Goal: Submit feedback/report problem

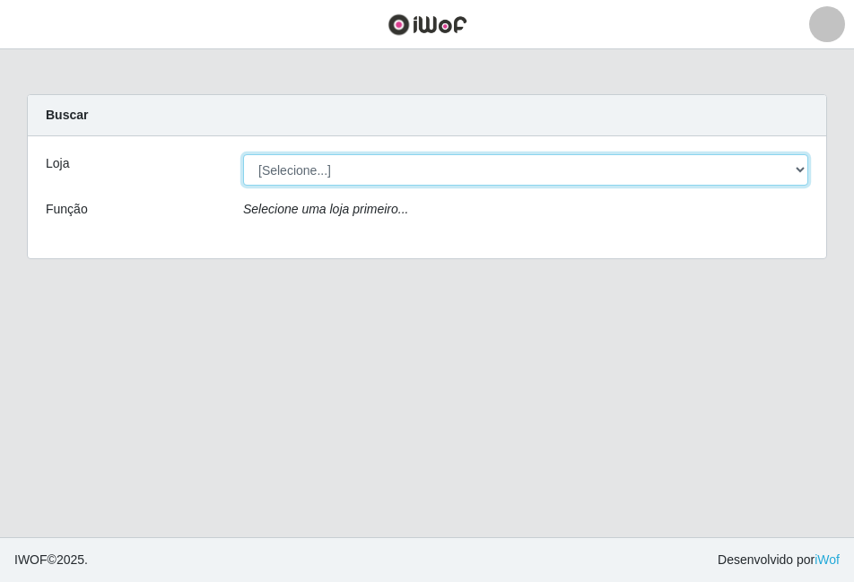
click at [793, 164] on select "[Selecione...] Atacado Vem - [STREET_ADDRESS]" at bounding box center [525, 169] width 565 height 31
select select "449"
click at [243, 154] on select "[Selecione...] Atacado Vem - [STREET_ADDRESS]" at bounding box center [525, 169] width 565 height 31
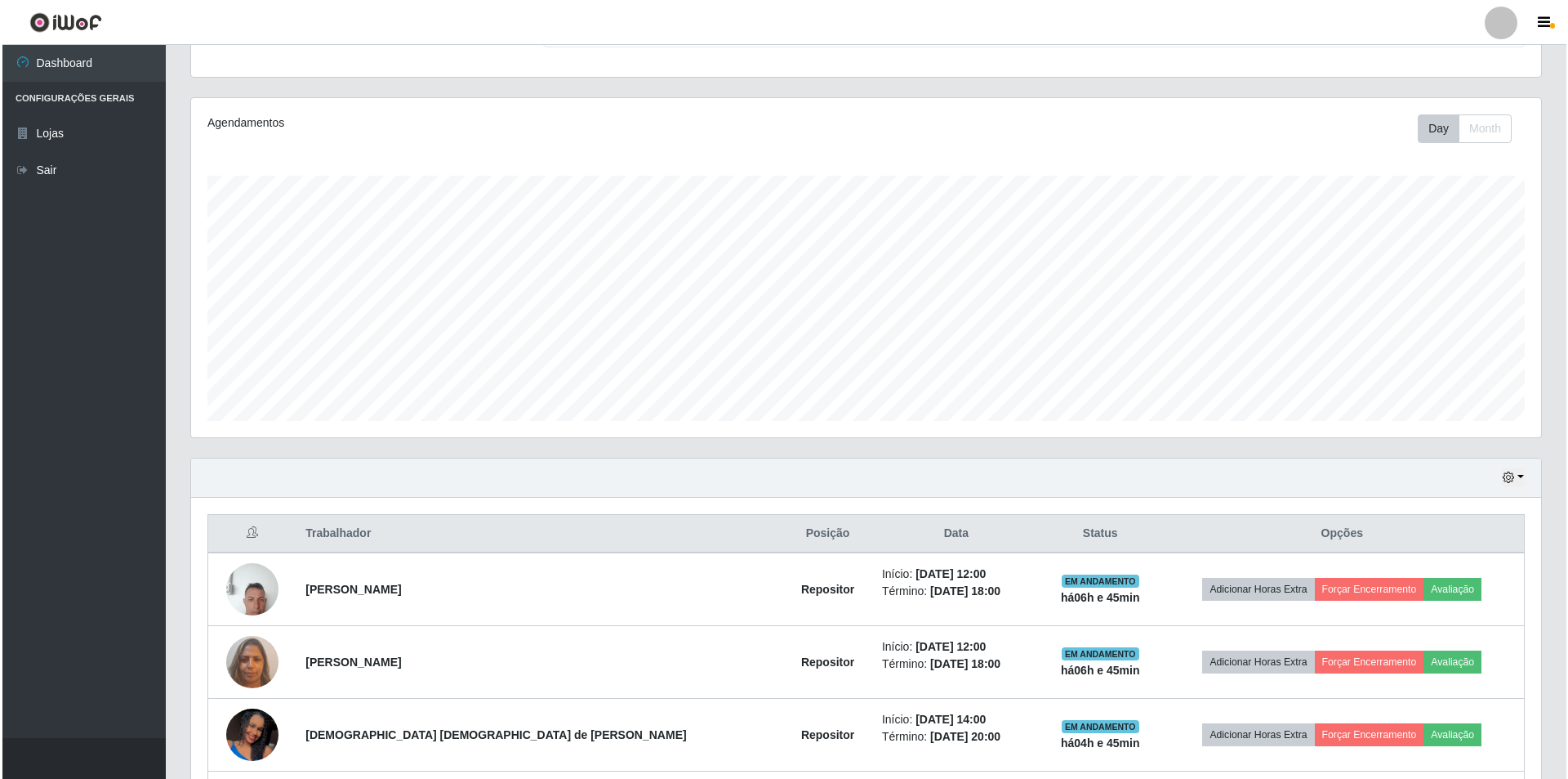
scroll to position [408, 0]
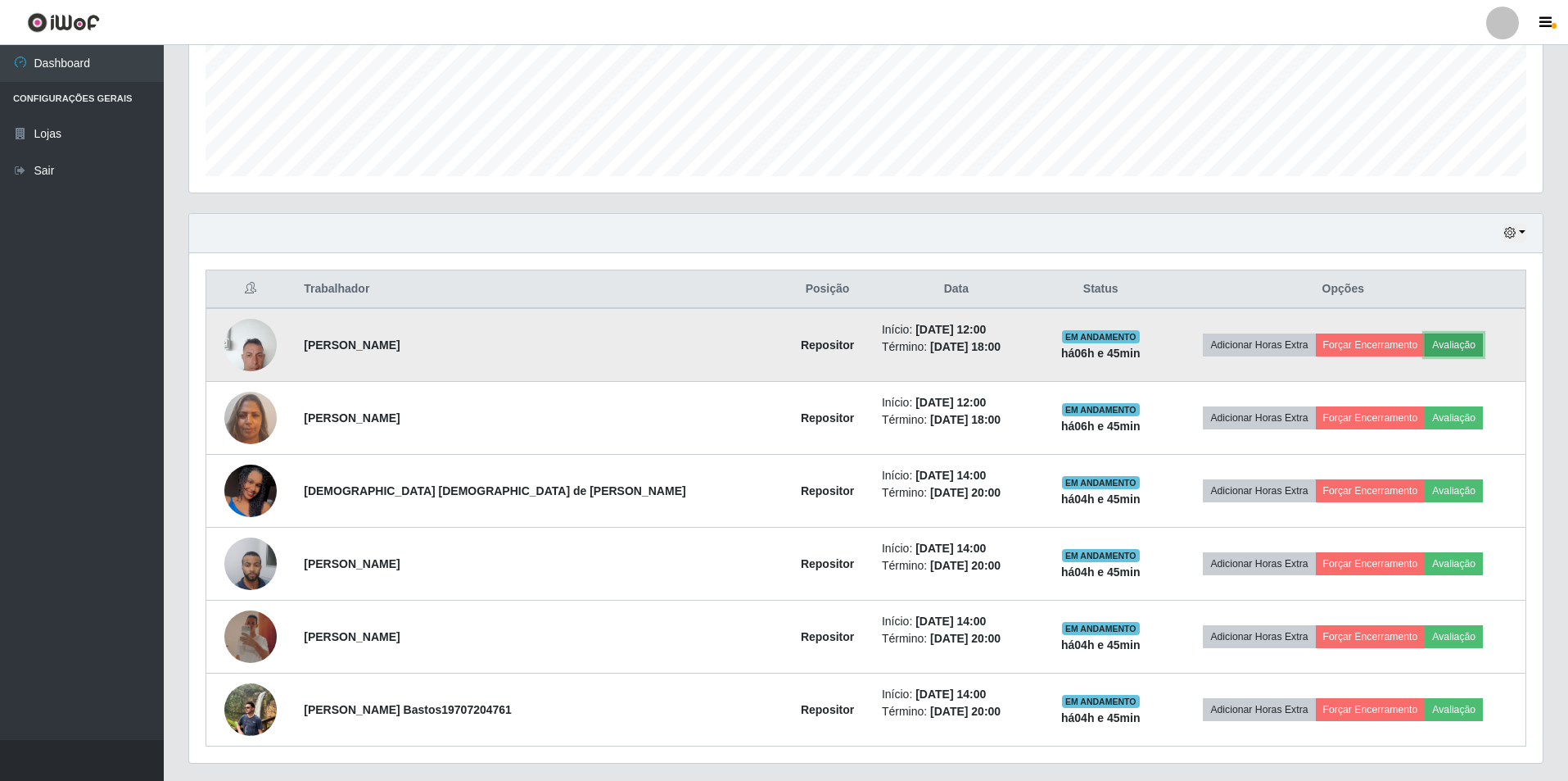
click at [779, 345] on button "Avaliação" at bounding box center [1454, 344] width 58 height 23
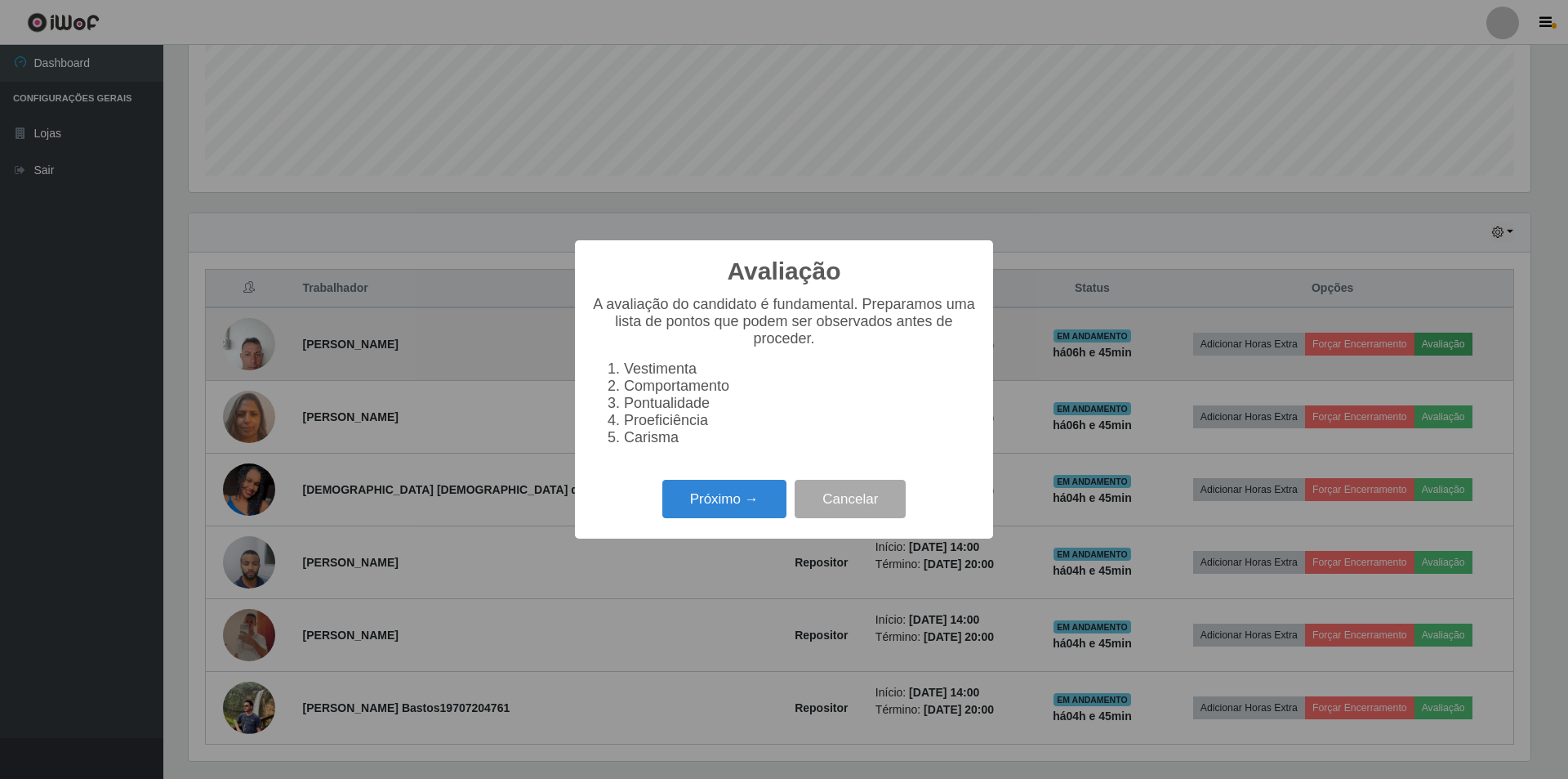
scroll to position [339, 1341]
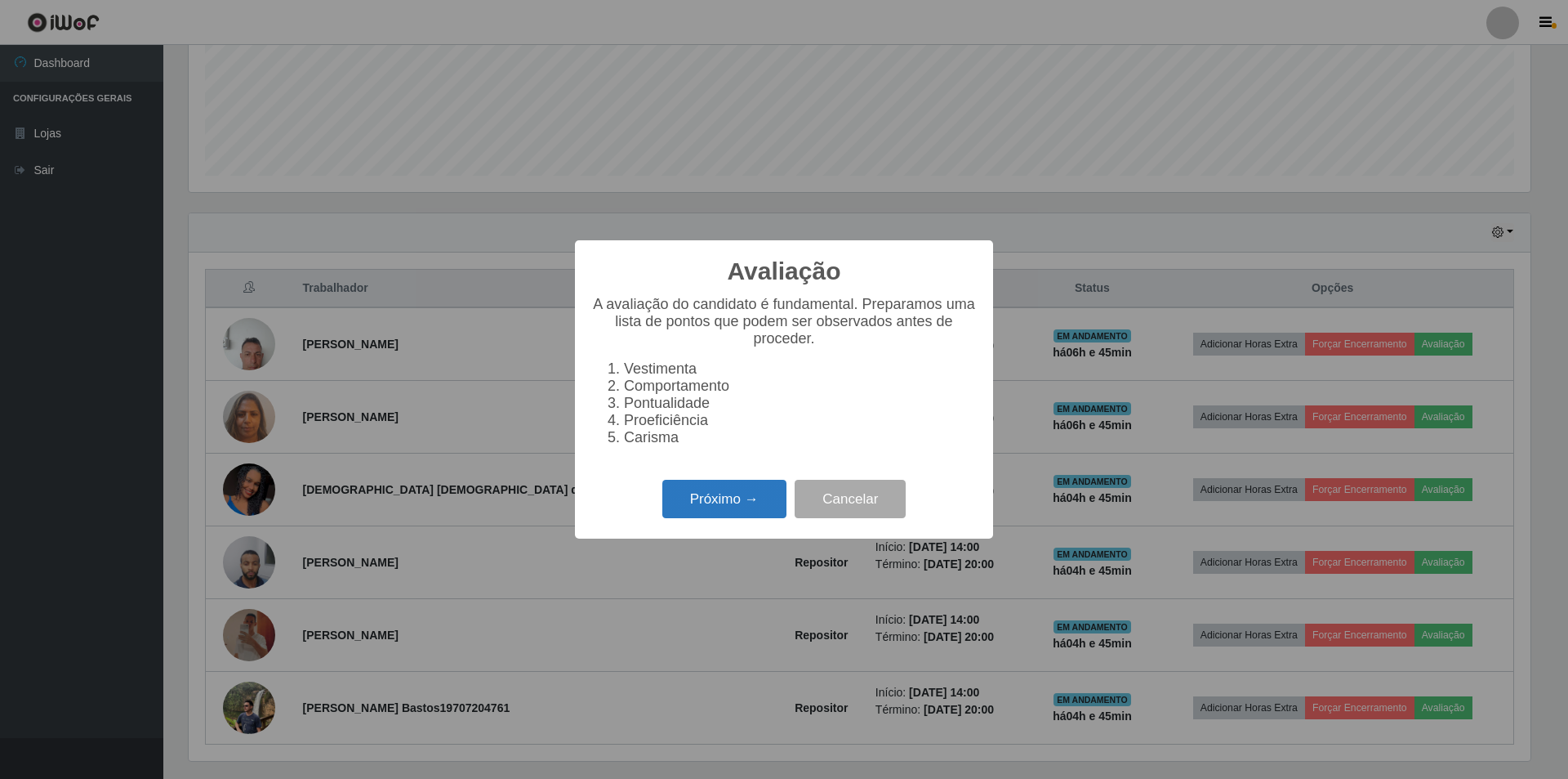
click at [740, 496] on button "Próximo →" at bounding box center [724, 498] width 124 height 38
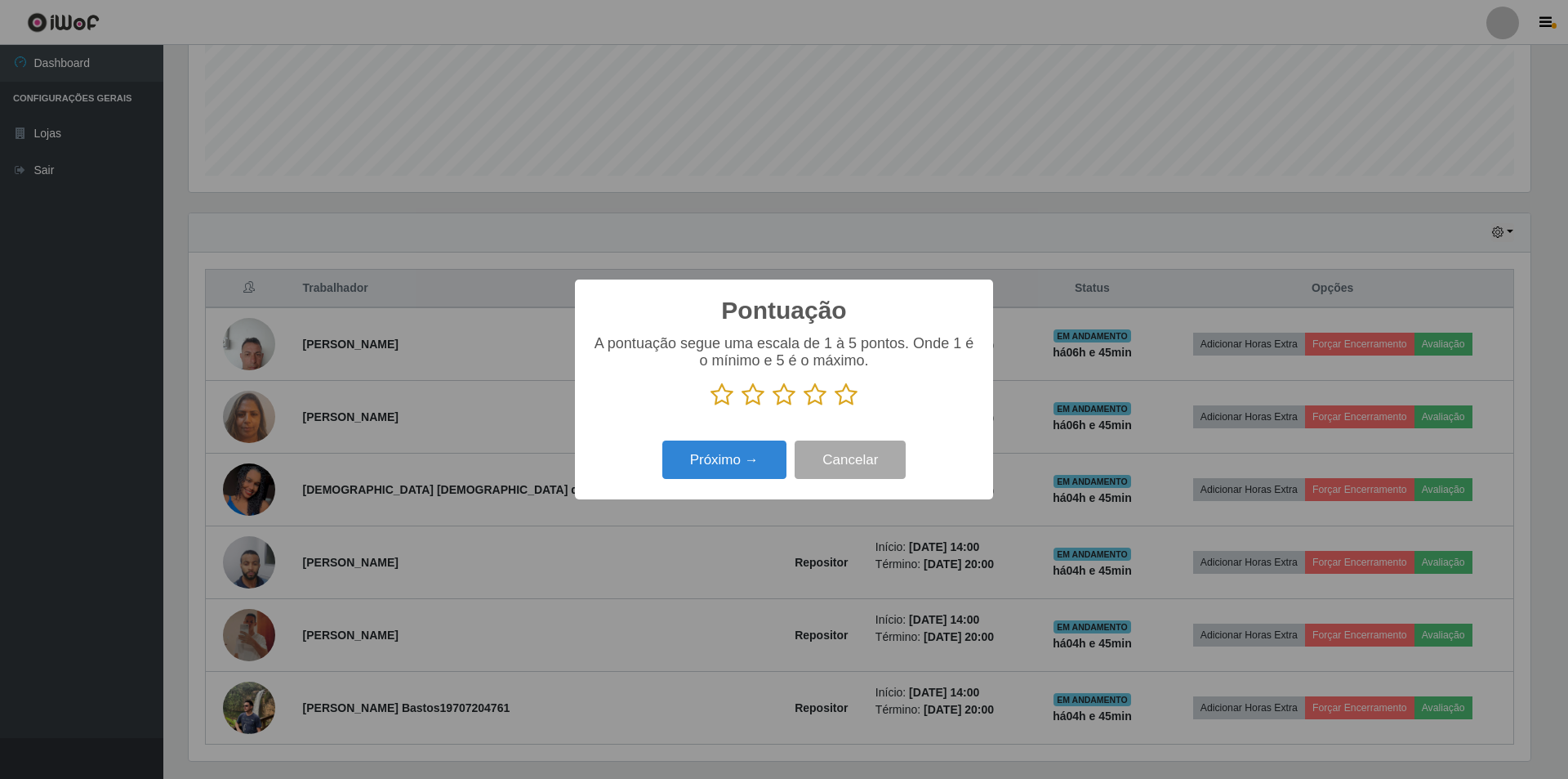
scroll to position [816731, 815243]
click at [777, 395] on icon at bounding box center [783, 395] width 23 height 25
click at [772, 407] on input "radio" at bounding box center [772, 407] width 0 height 0
click at [777, 403] on icon at bounding box center [814, 395] width 23 height 25
click at [777, 407] on input "radio" at bounding box center [803, 407] width 0 height 0
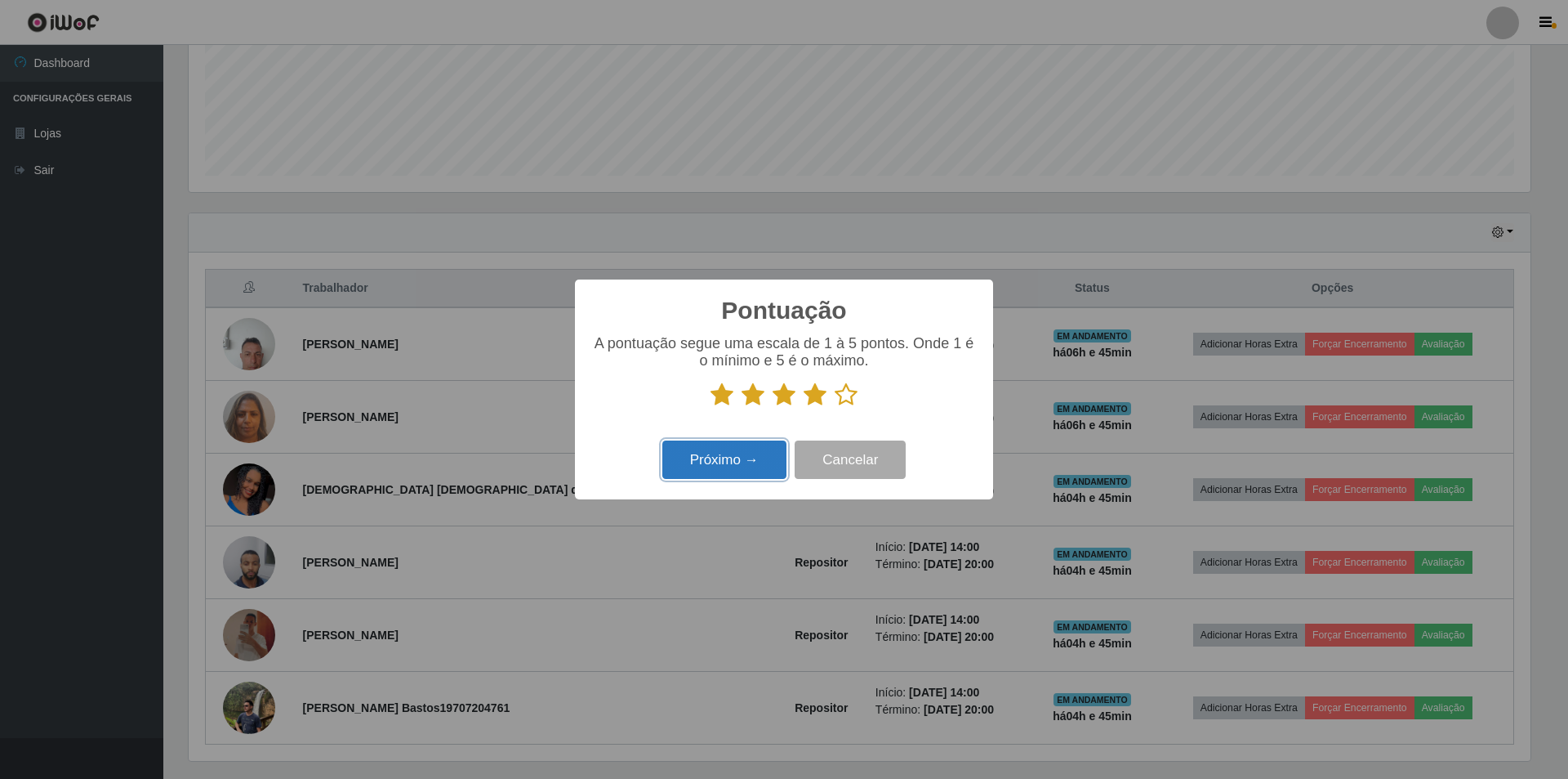
click at [756, 446] on button "Próximo →" at bounding box center [724, 459] width 124 height 38
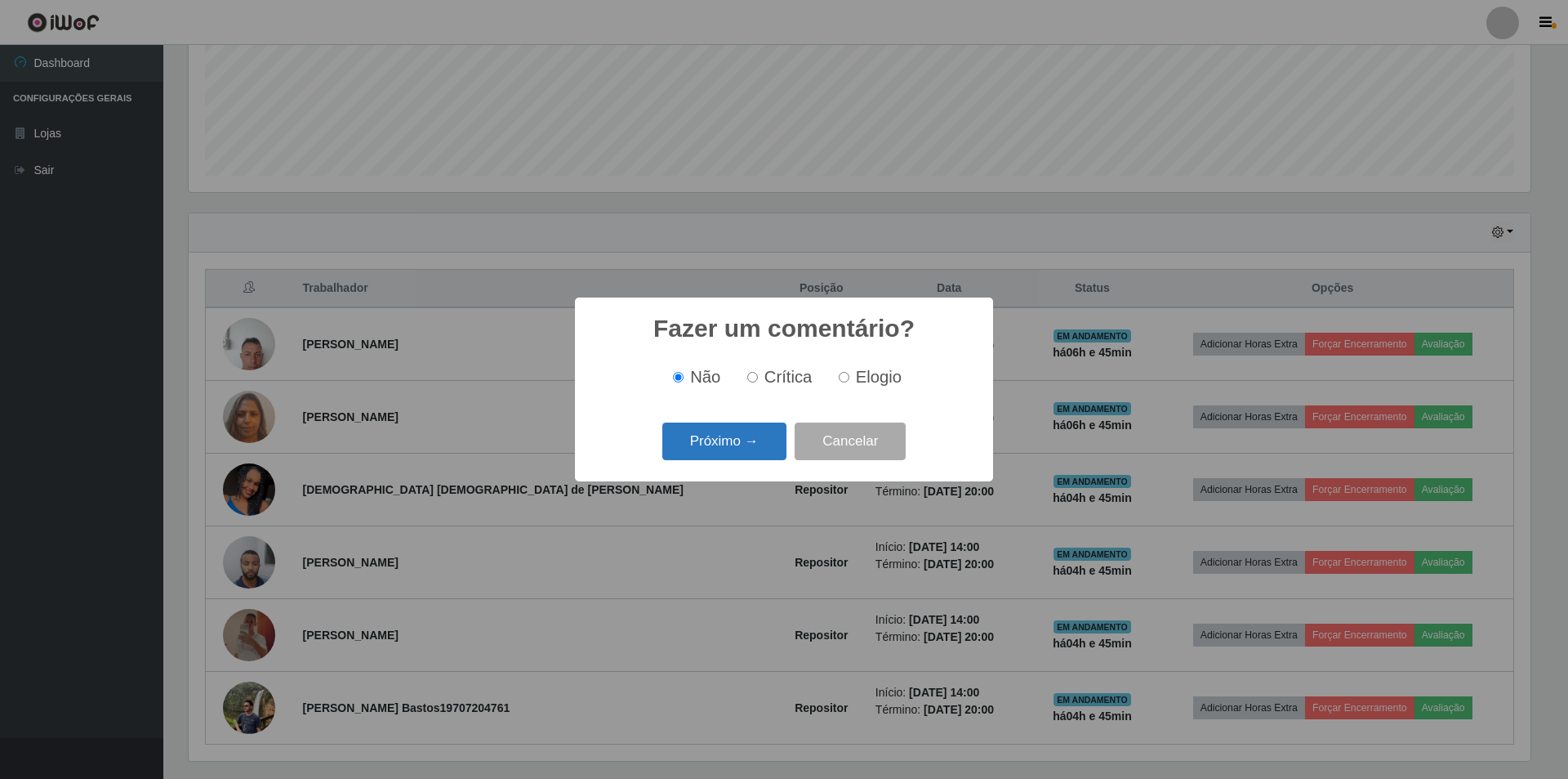
click at [759, 445] on button "Próximo →" at bounding box center [724, 442] width 124 height 38
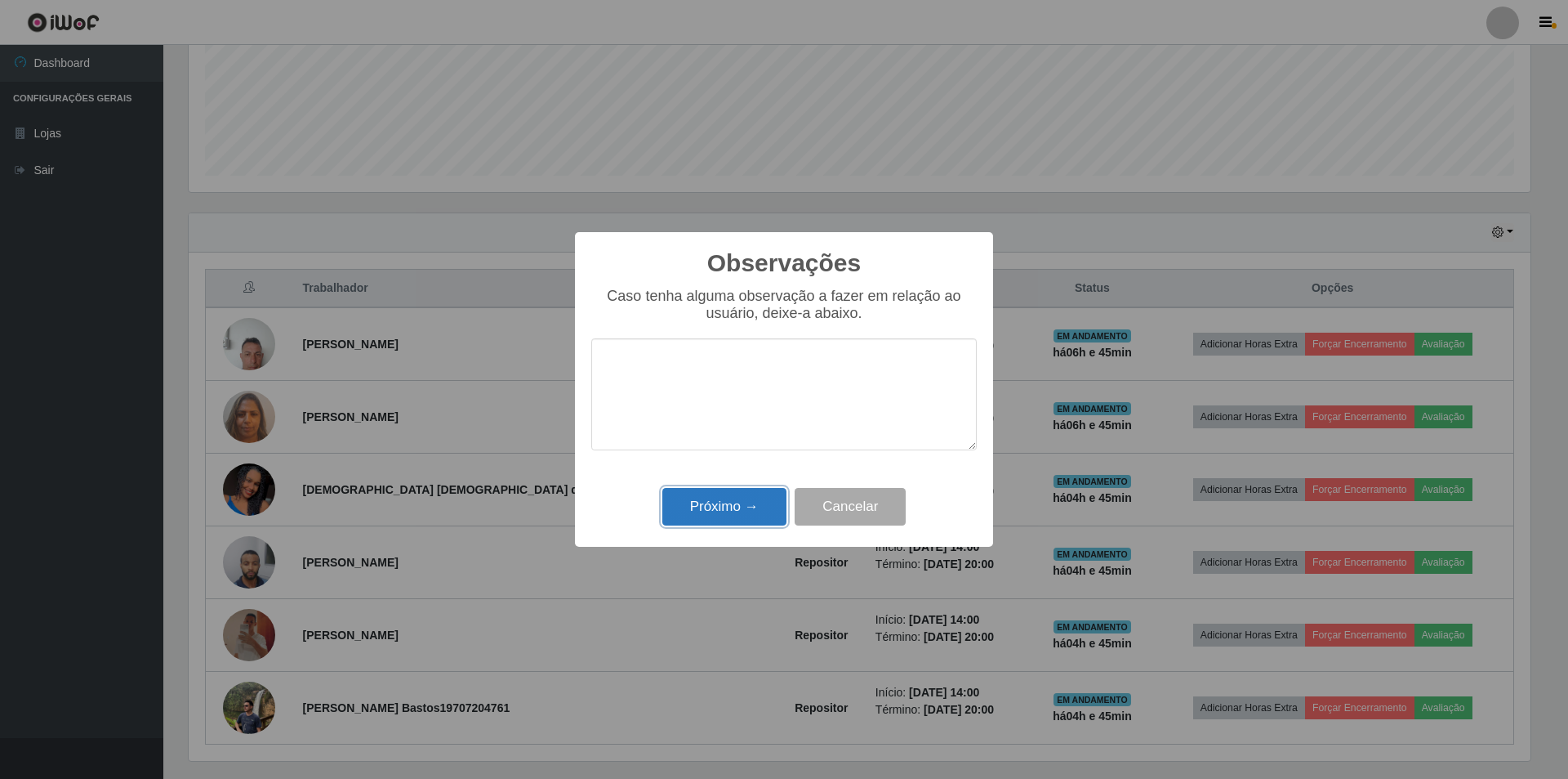
click at [726, 505] on button "Próximo →" at bounding box center [724, 507] width 124 height 38
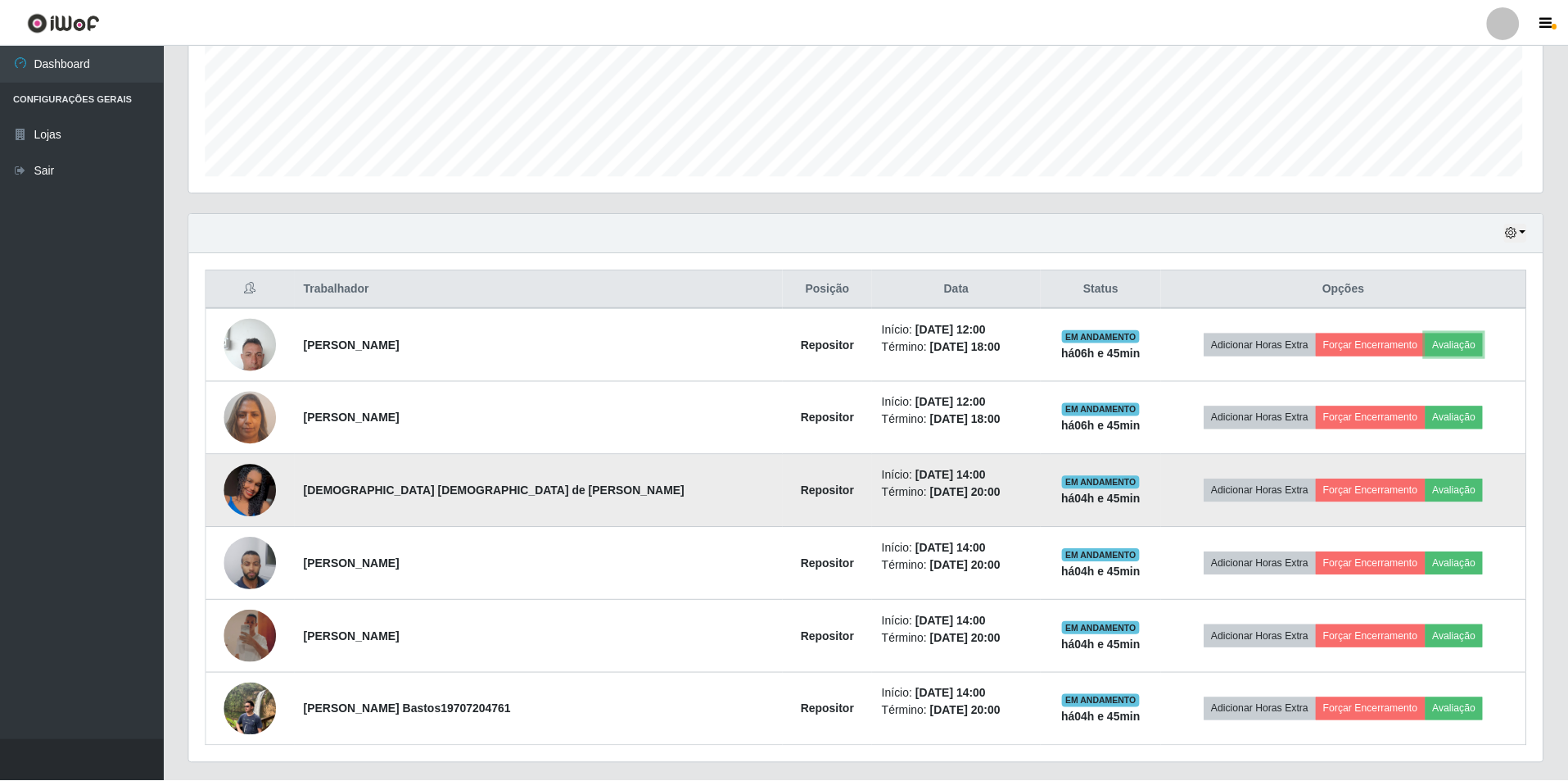
scroll to position [340, 1353]
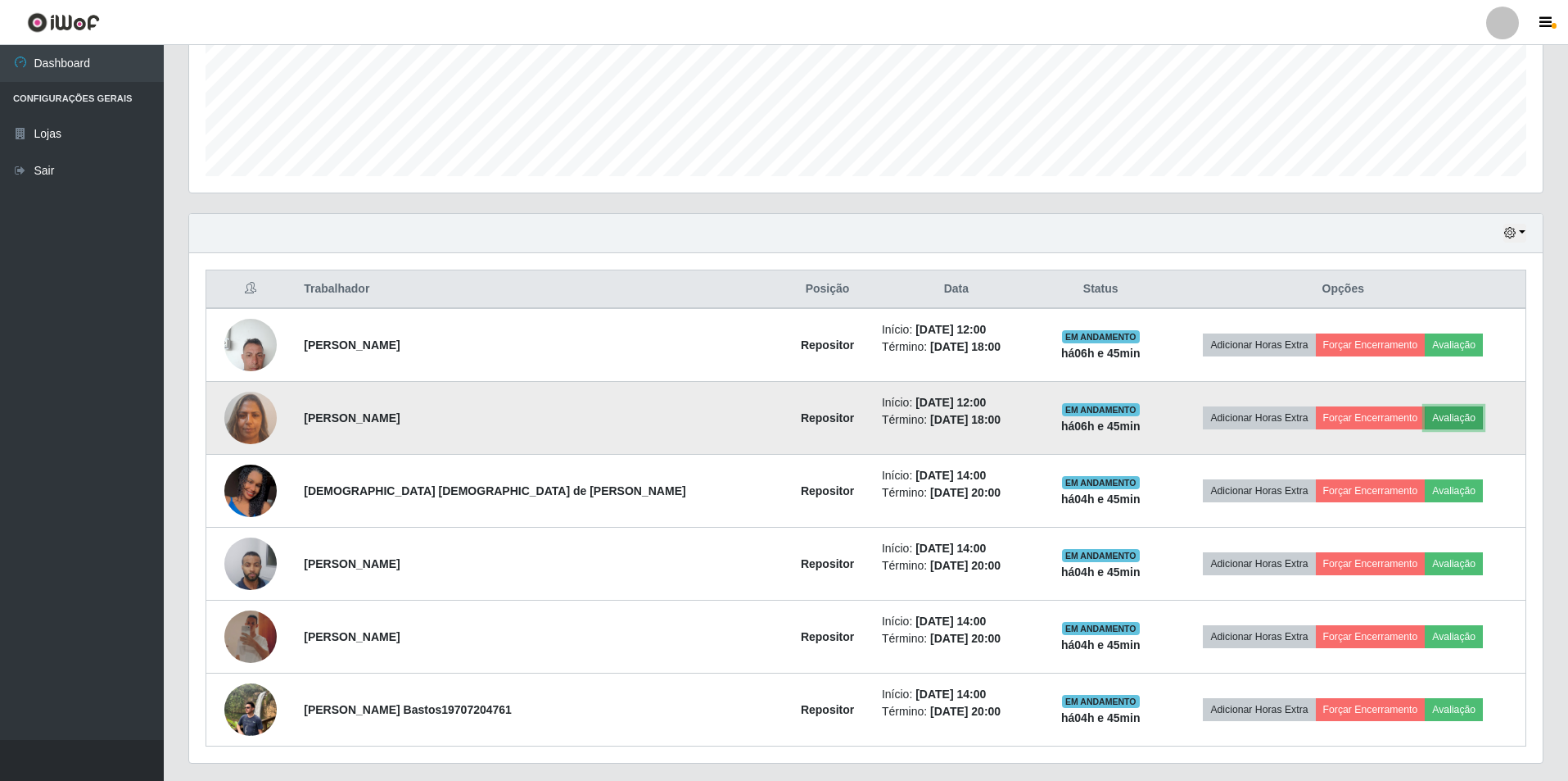
click at [779, 411] on button "Avaliação" at bounding box center [1454, 417] width 58 height 23
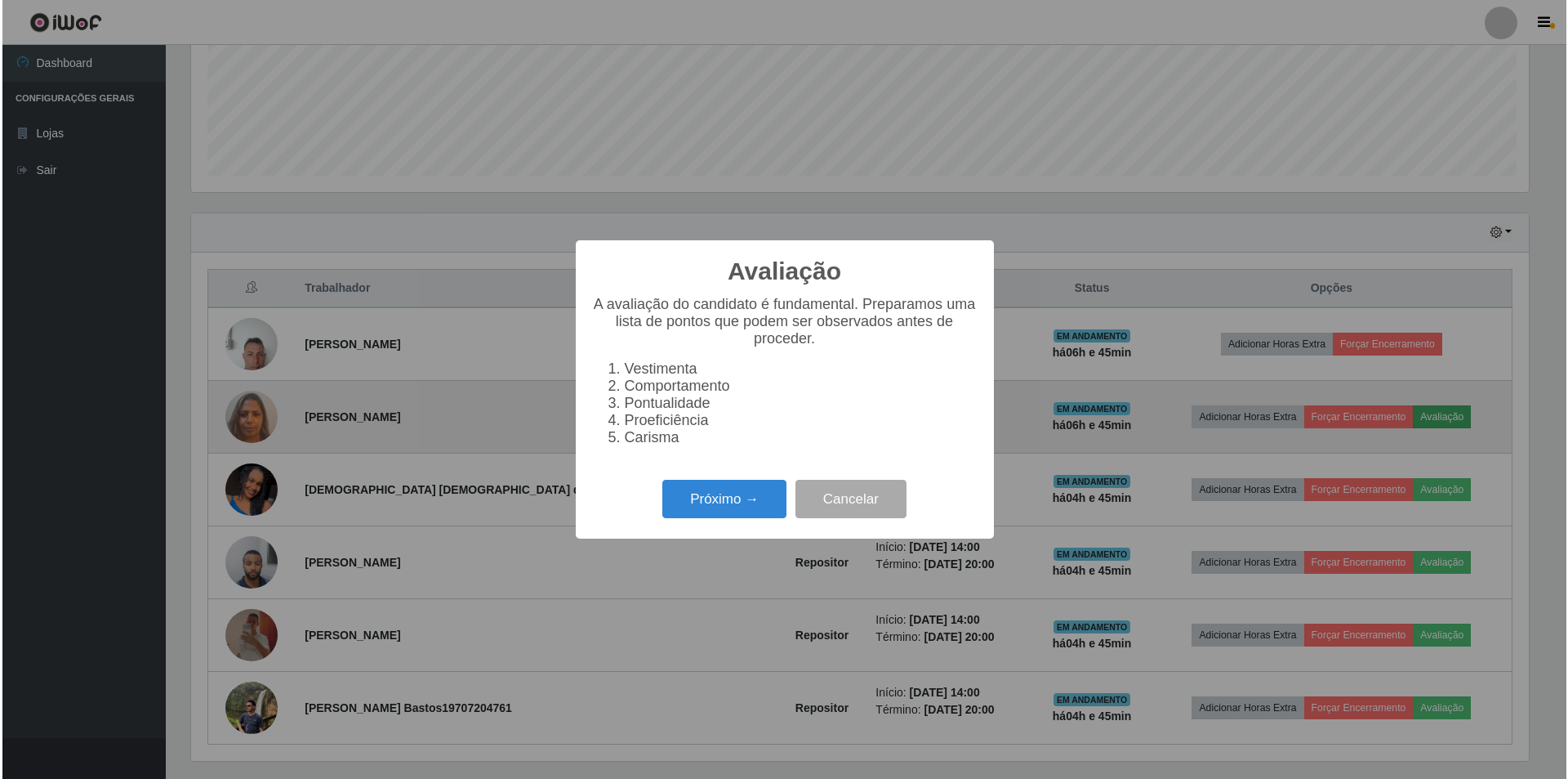
scroll to position [339, 1341]
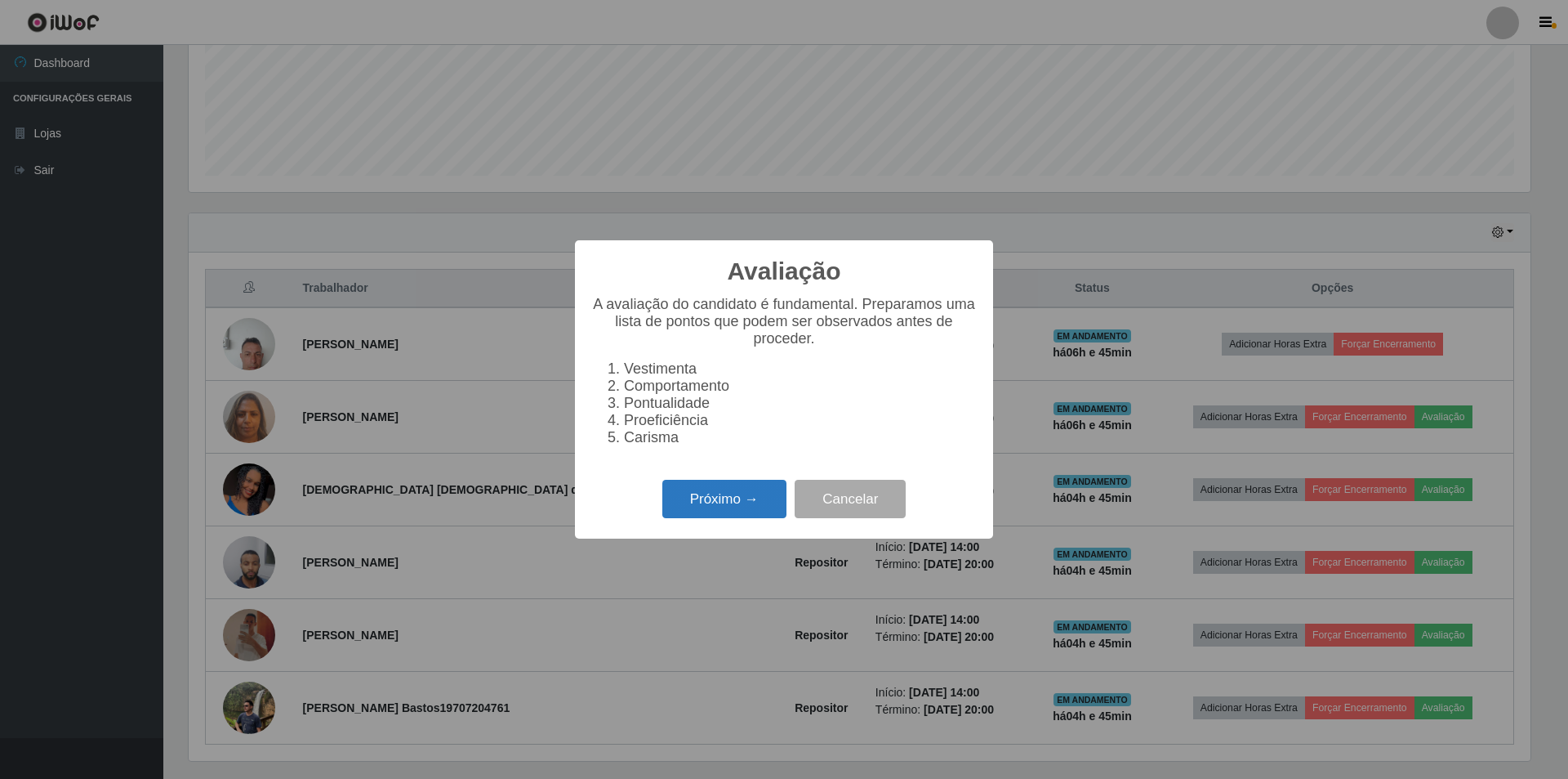
click at [731, 499] on button "Próximo →" at bounding box center [724, 498] width 124 height 38
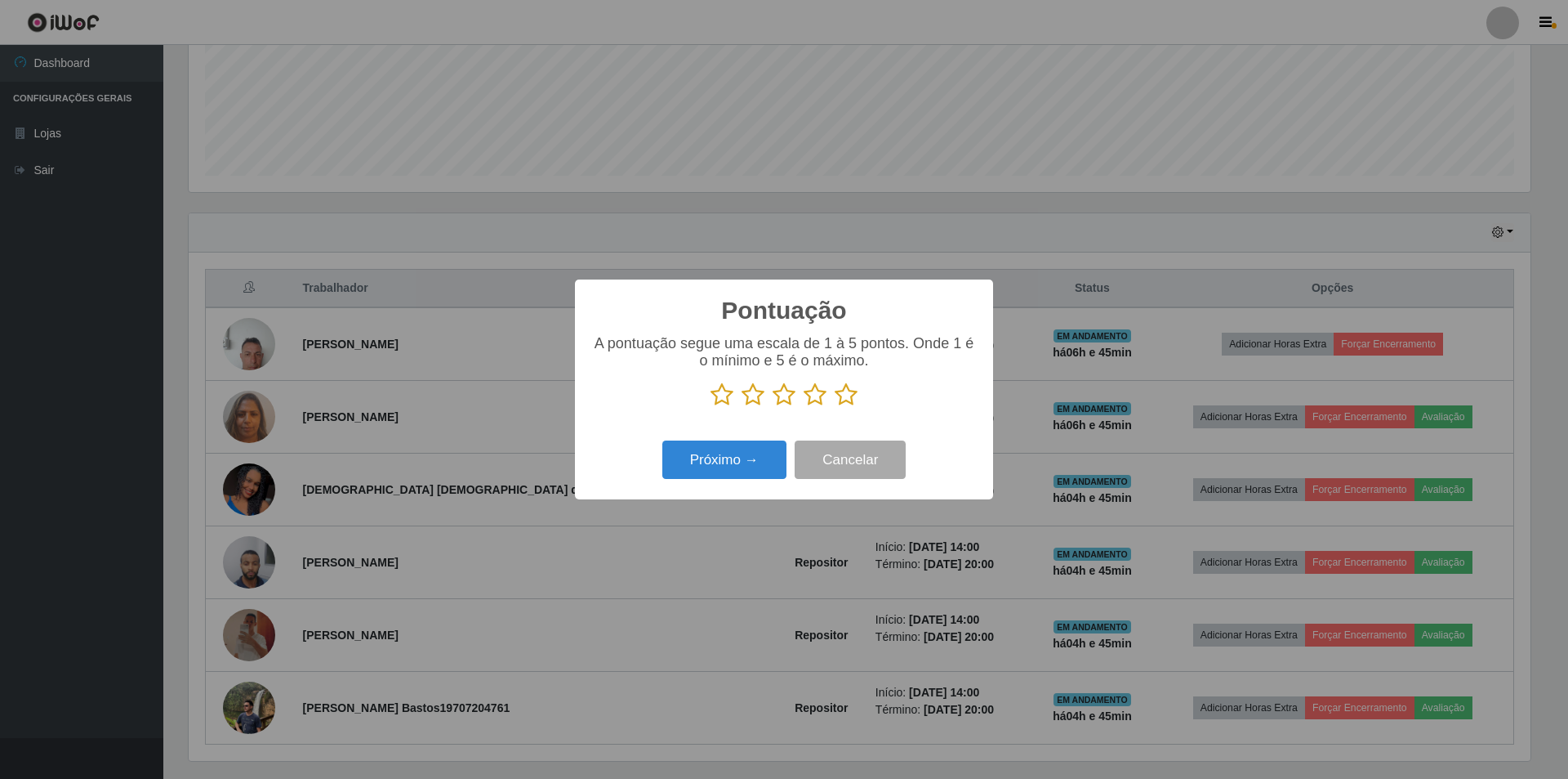
scroll to position [816731, 815243]
click at [777, 395] on icon at bounding box center [814, 395] width 23 height 25
click at [777, 407] on input "radio" at bounding box center [803, 407] width 0 height 0
click at [742, 456] on button "Próximo →" at bounding box center [724, 459] width 124 height 38
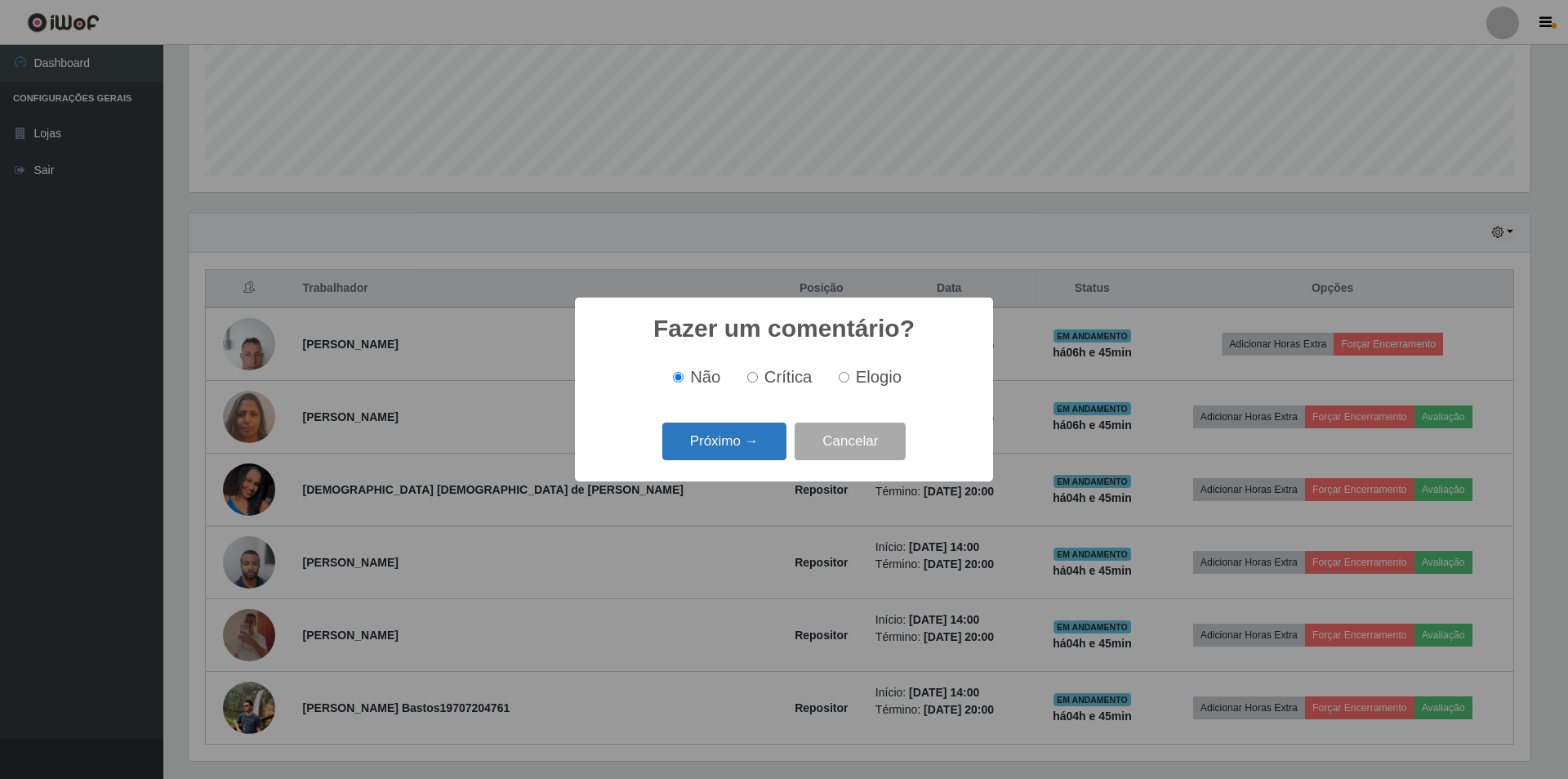
click at [745, 447] on button "Próximo →" at bounding box center [724, 442] width 124 height 38
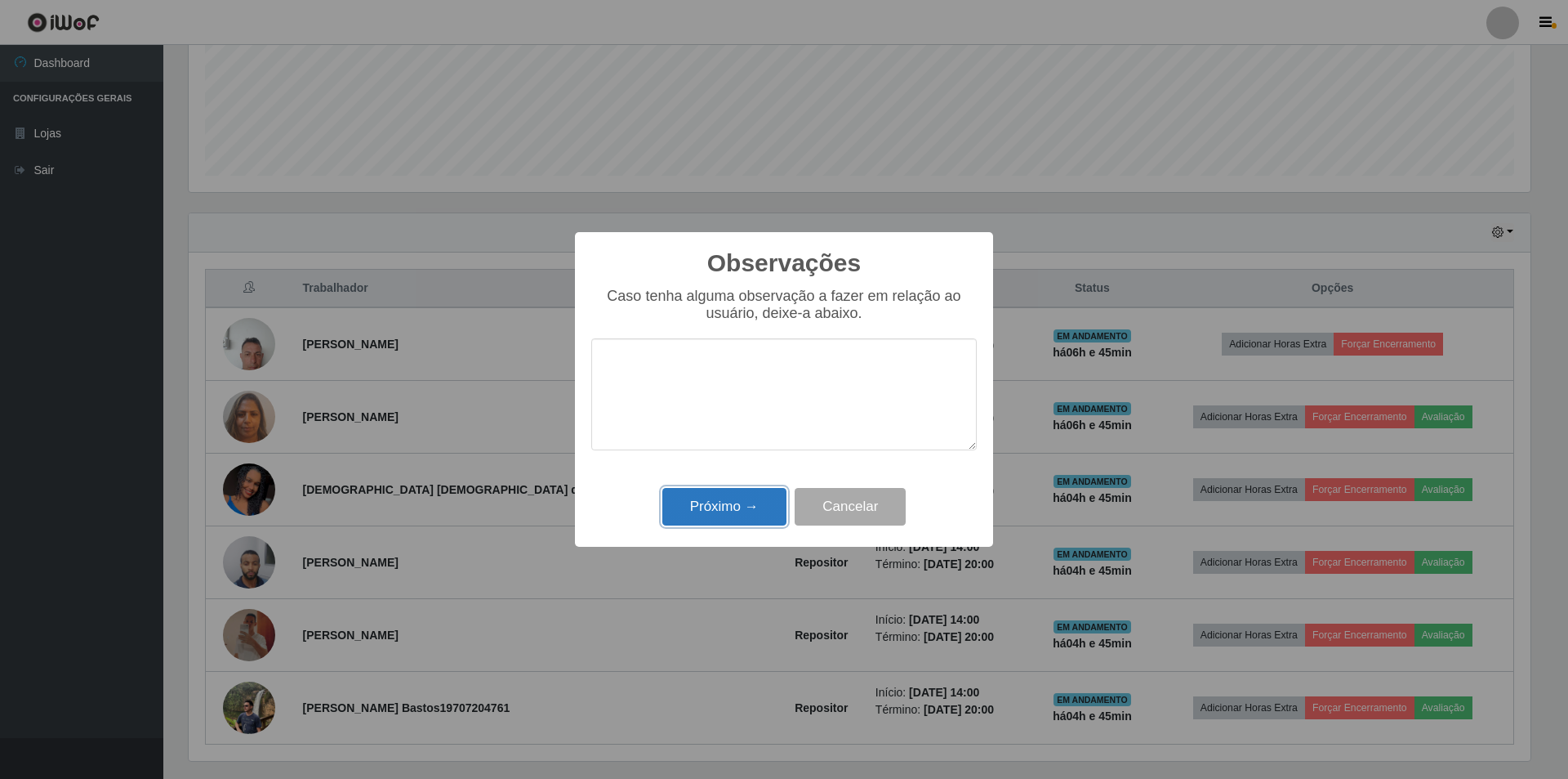
click at [740, 496] on button "Próximo →" at bounding box center [724, 507] width 124 height 38
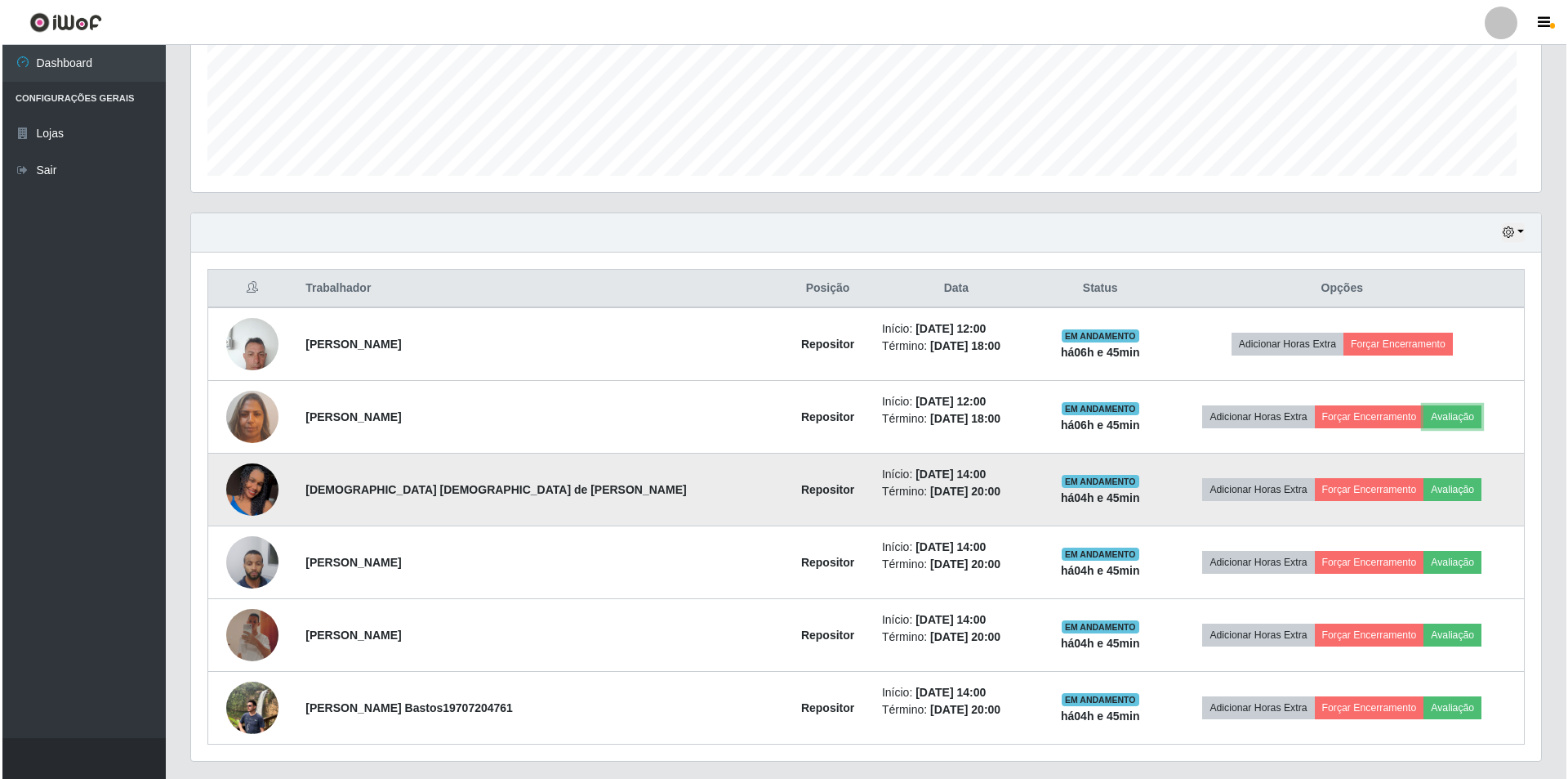
scroll to position [339, 1349]
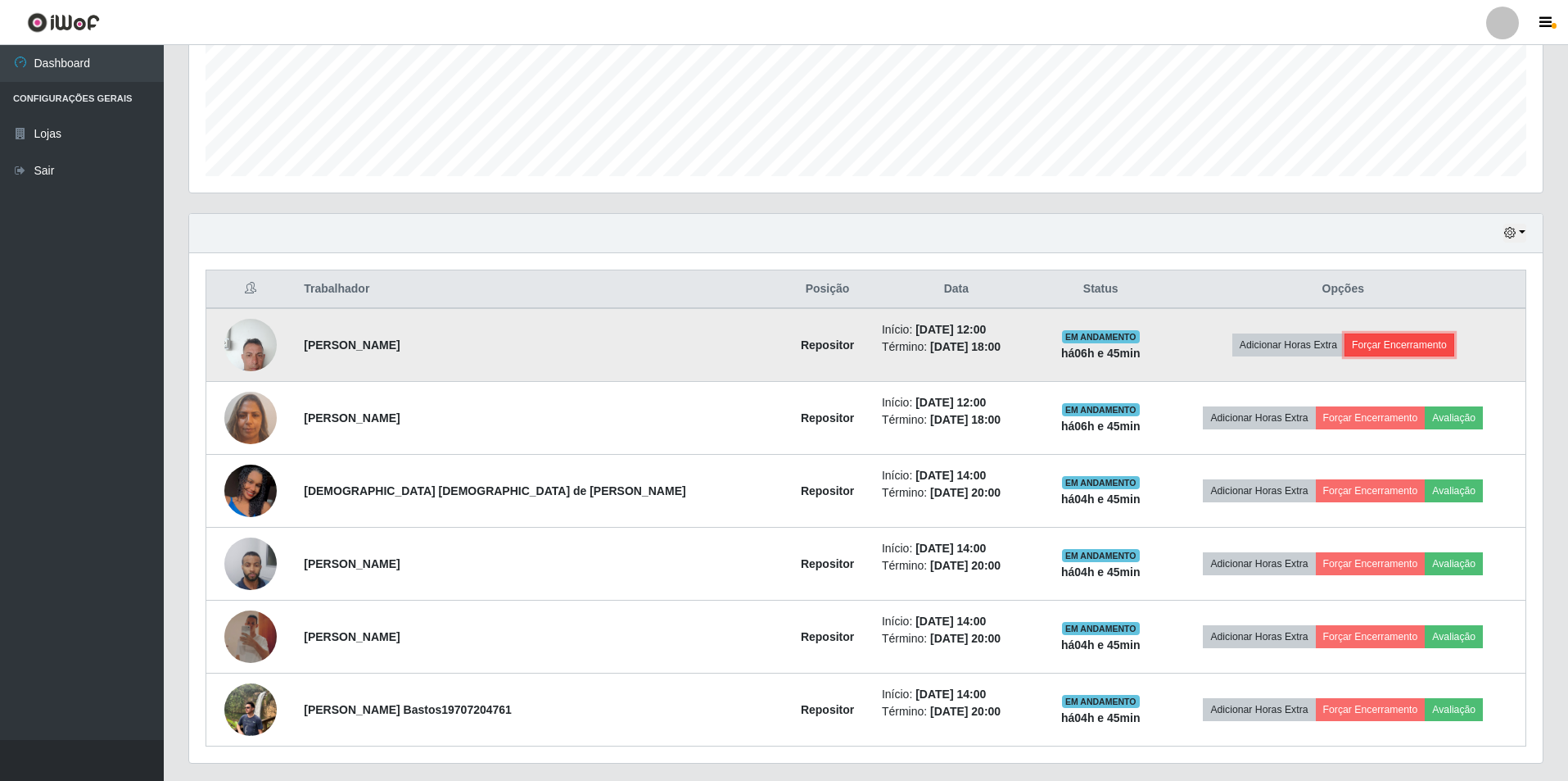
click at [779, 346] on button "Forçar Encerramento" at bounding box center [1400, 344] width 110 height 23
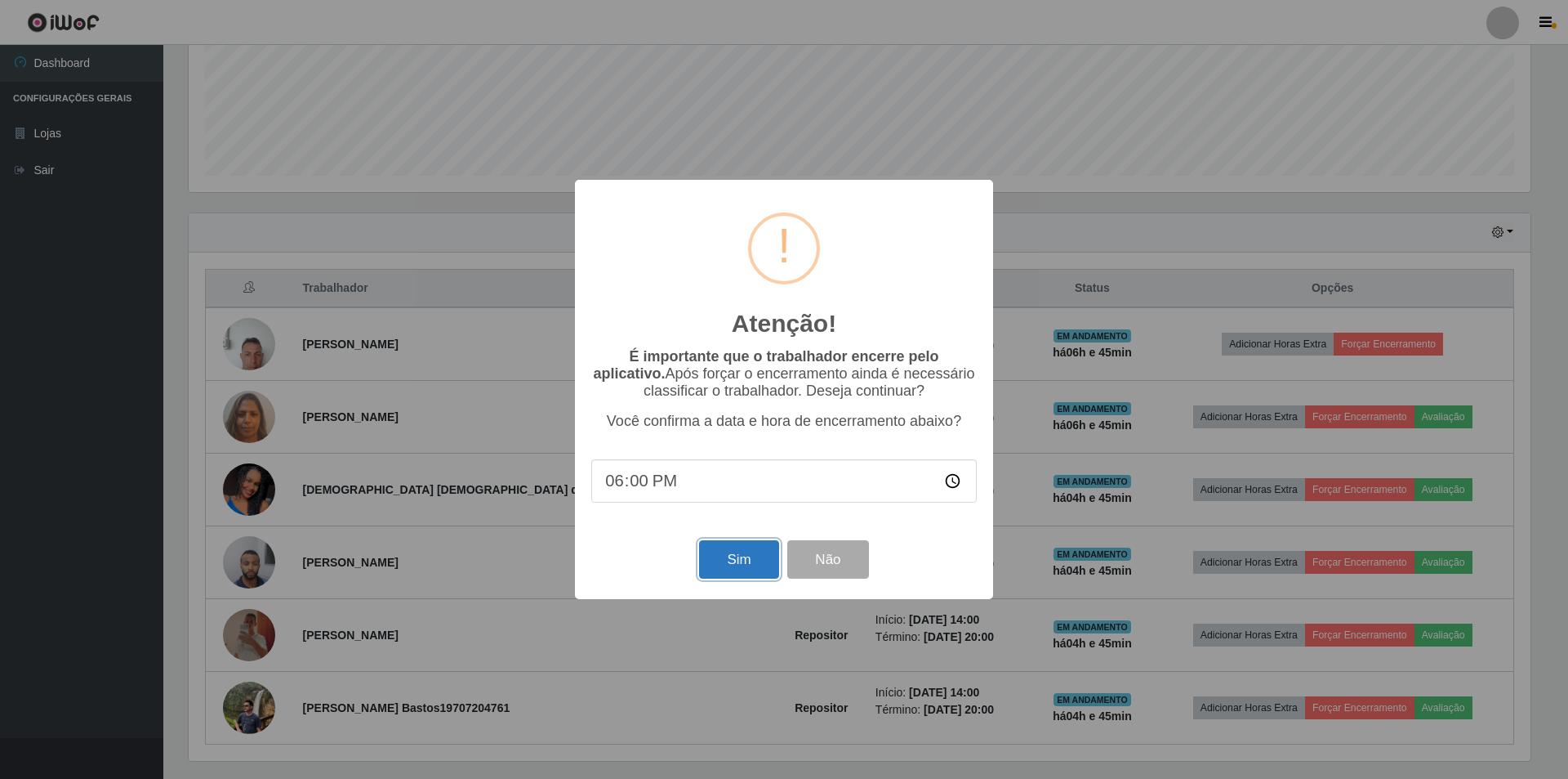
click at [741, 529] on button "Sim" at bounding box center [738, 559] width 79 height 38
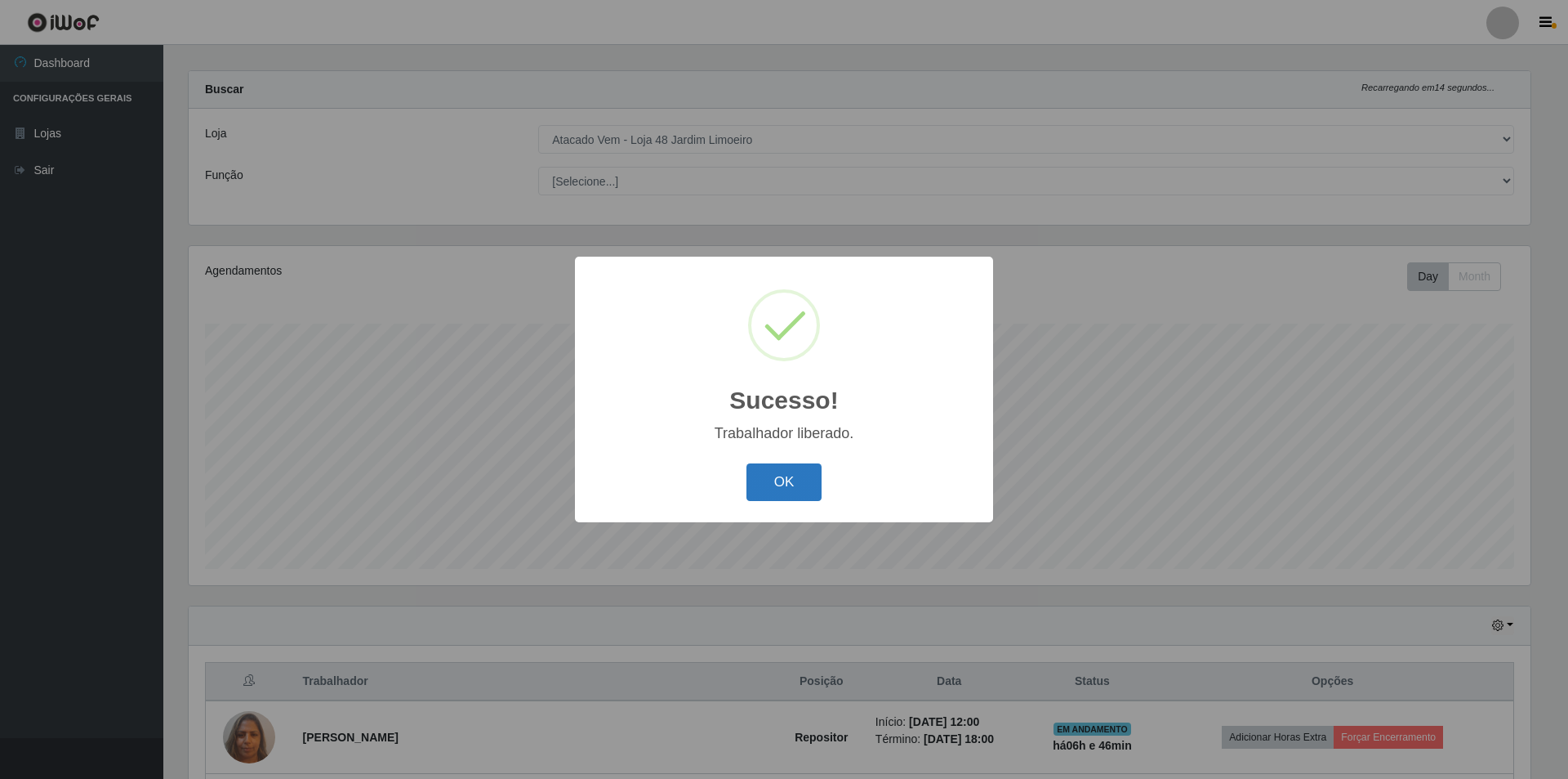
click at [777, 477] on button "OK" at bounding box center [784, 482] width 76 height 38
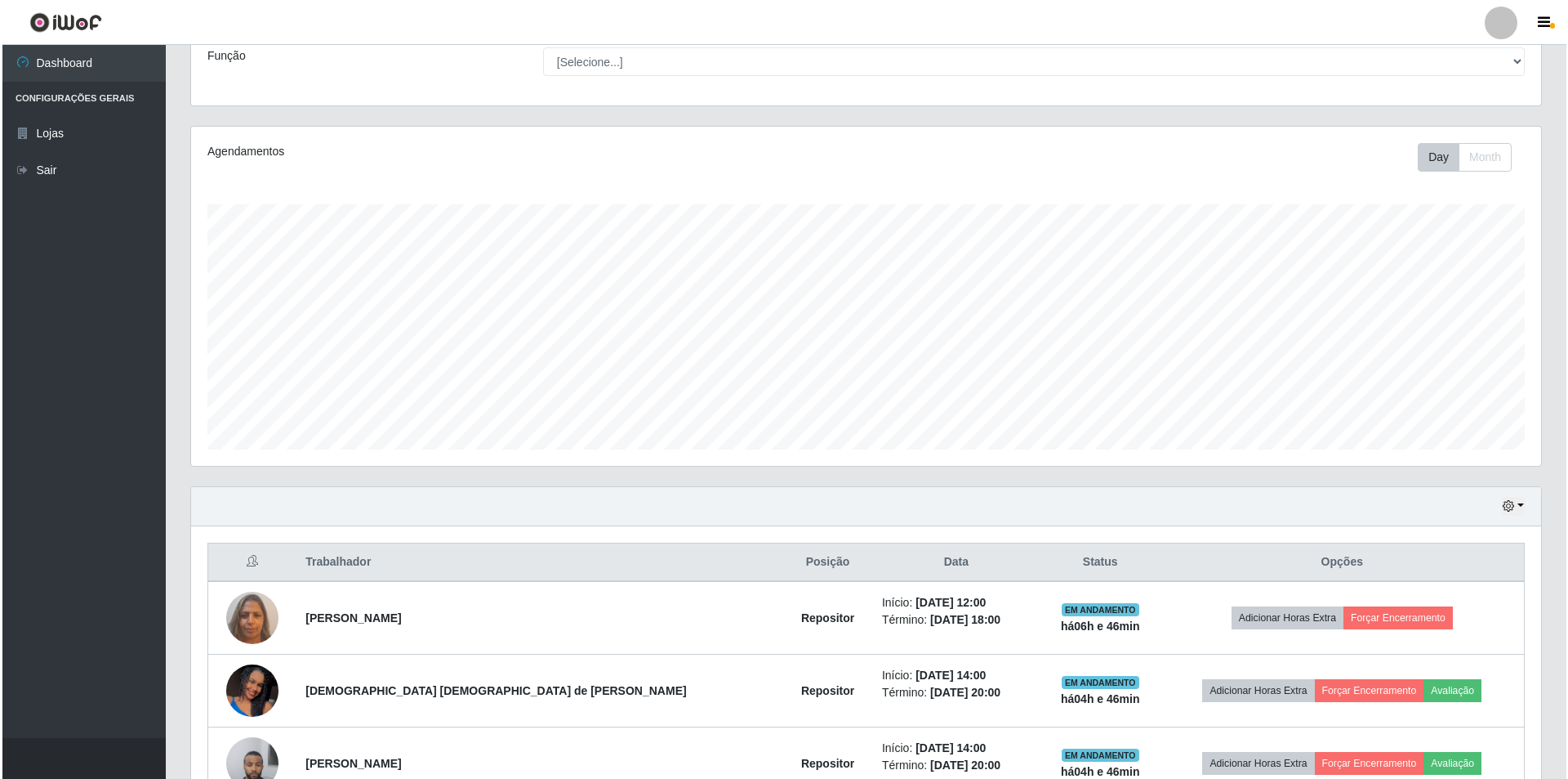
scroll to position [261, 0]
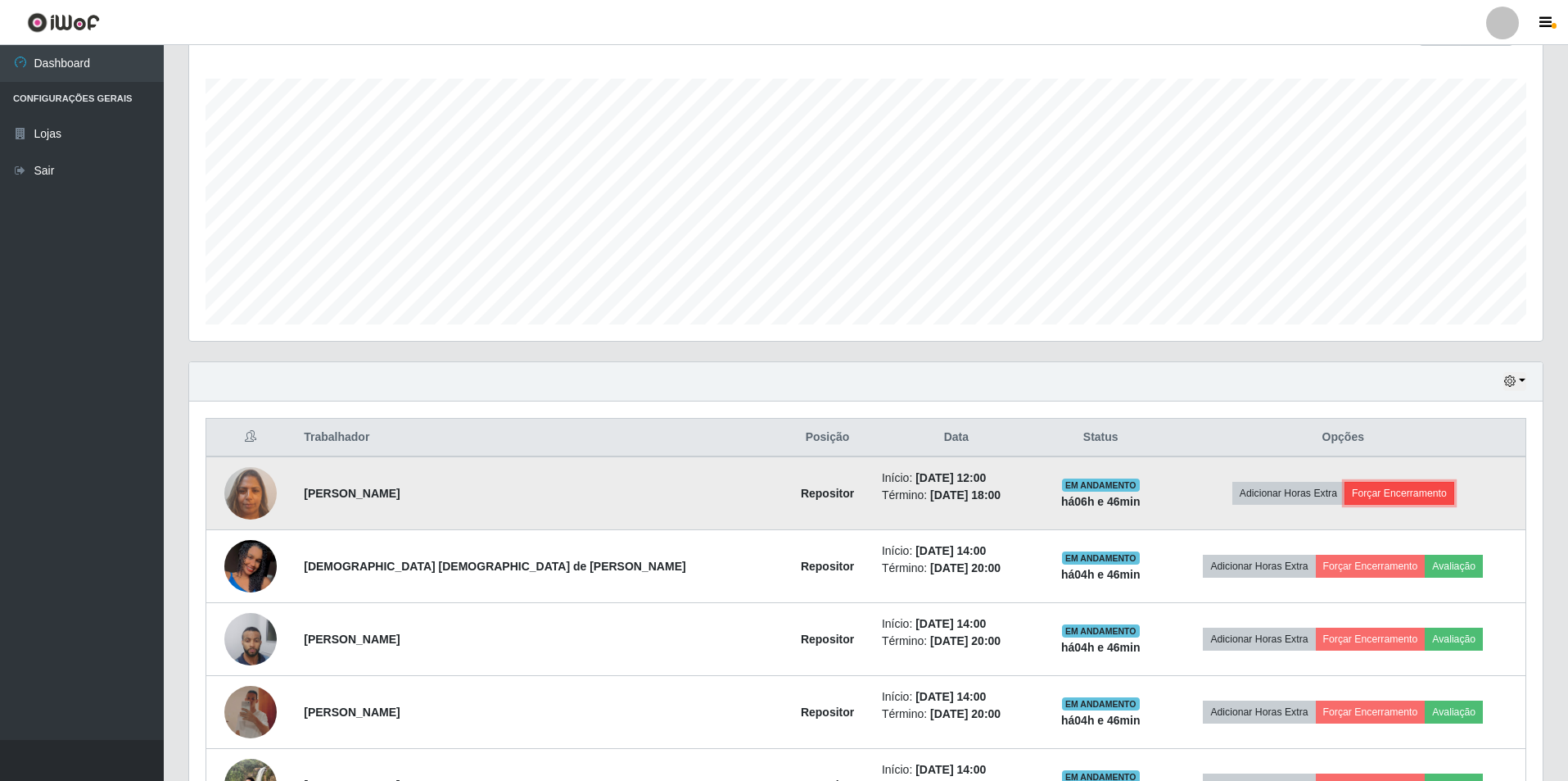
click at [779, 484] on button "Forçar Encerramento" at bounding box center [1400, 492] width 110 height 23
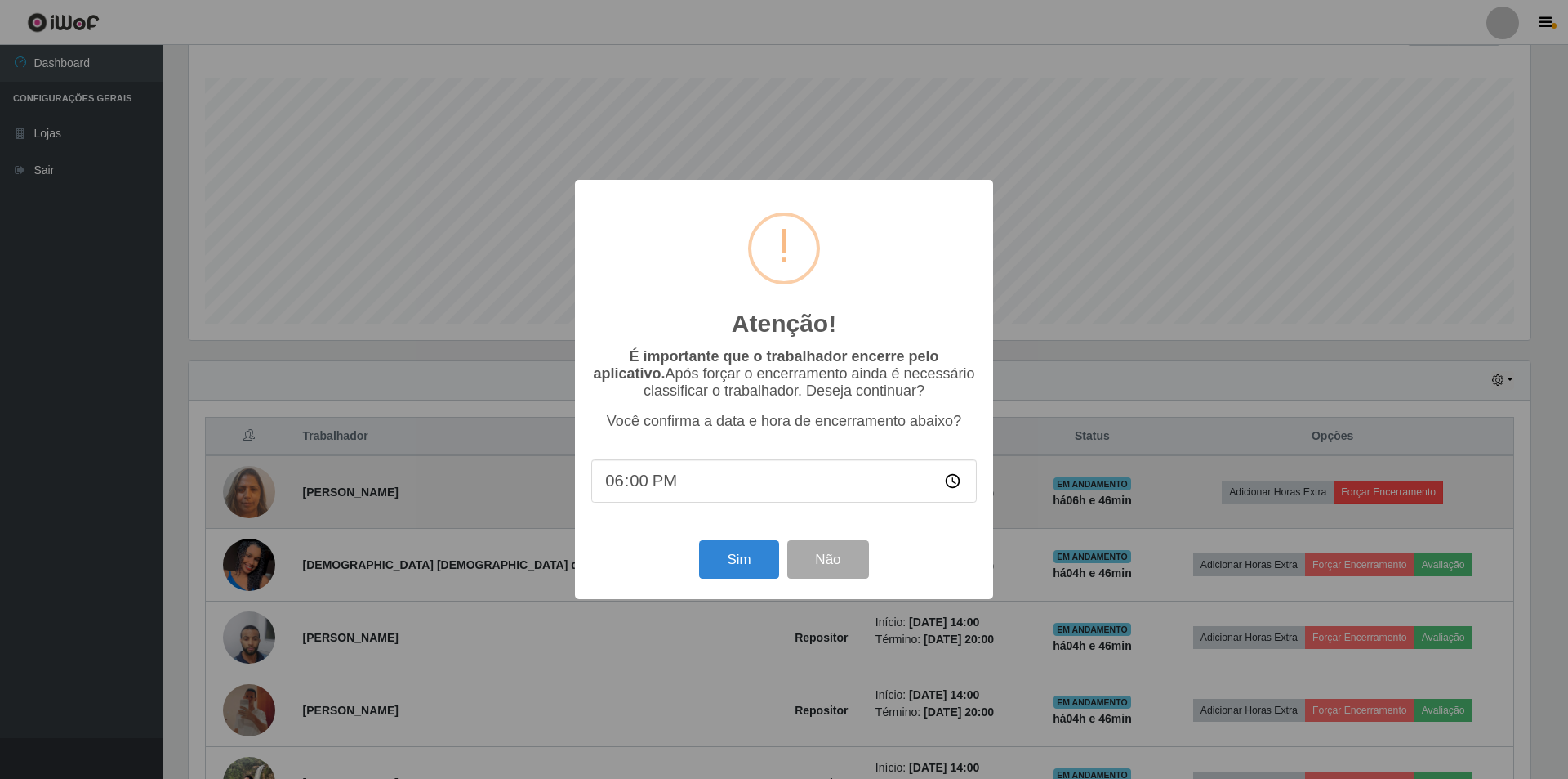
scroll to position [0, 0]
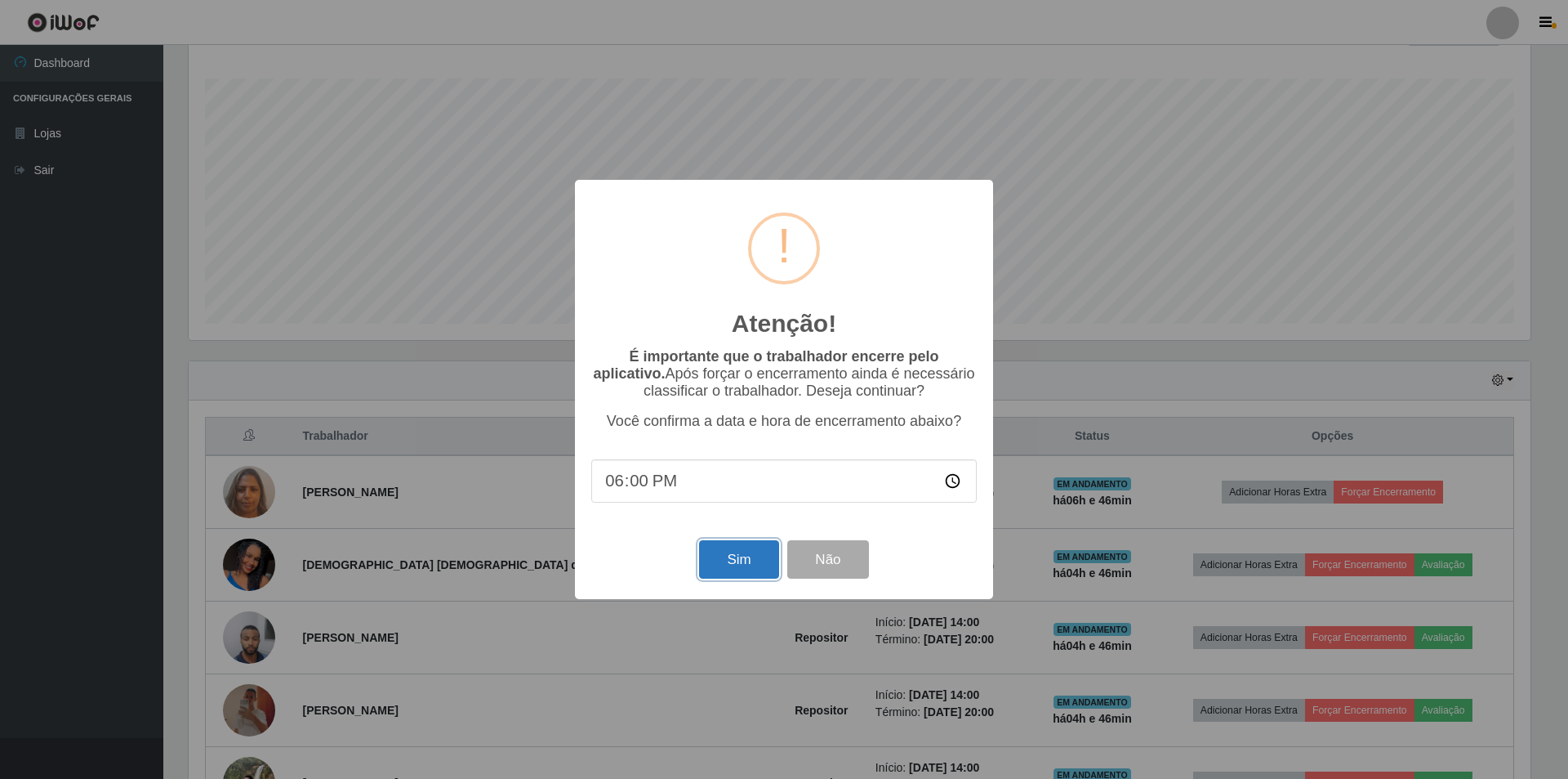
click at [729, 529] on button "Sim" at bounding box center [738, 559] width 79 height 38
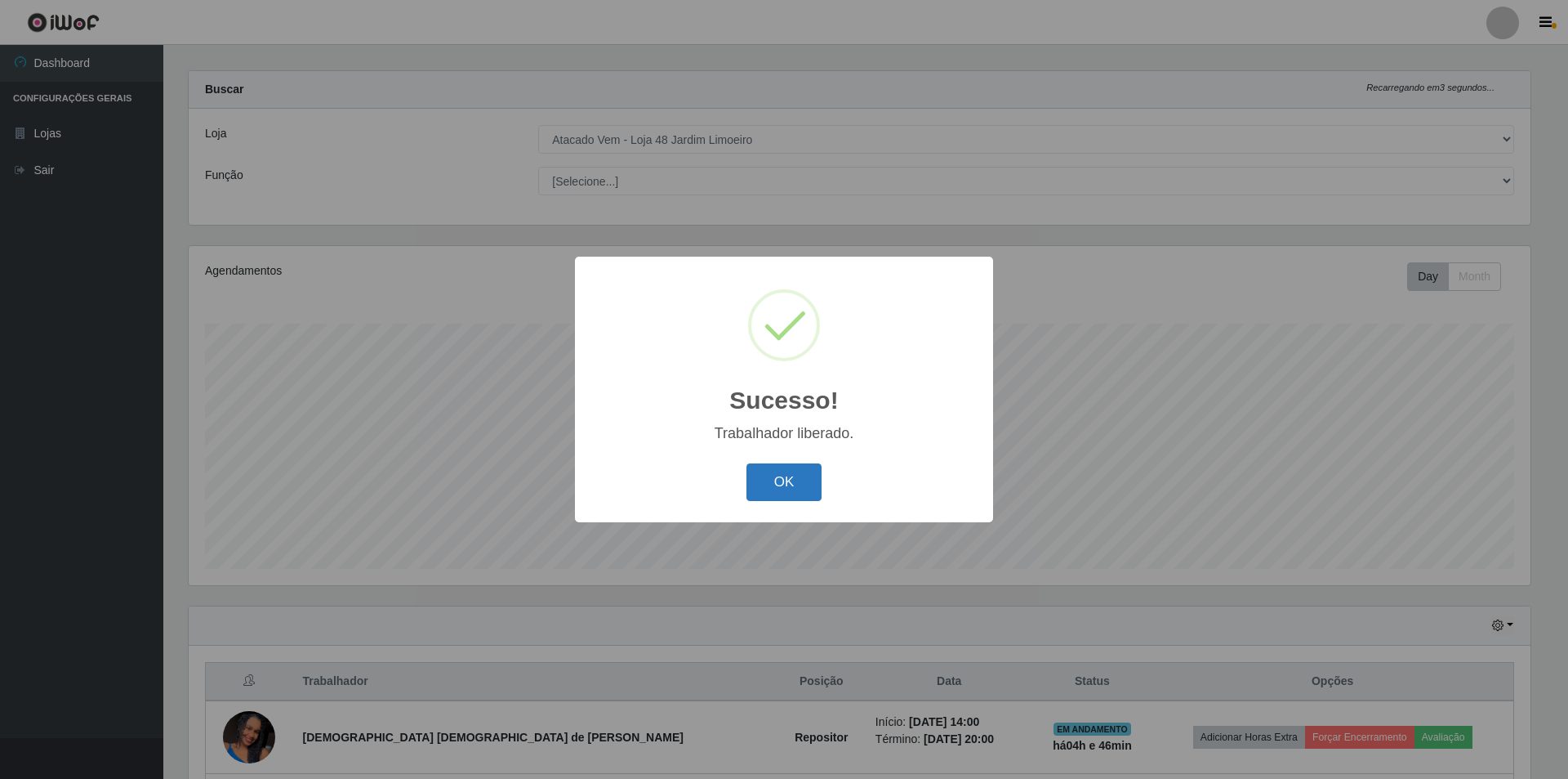
click at [763, 477] on button "OK" at bounding box center [784, 482] width 76 height 38
